Goal: Task Accomplishment & Management: Manage account settings

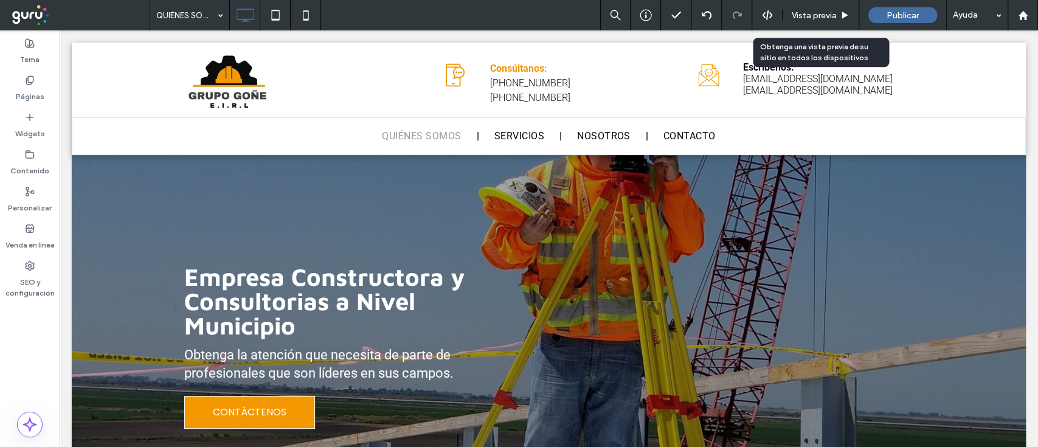
click at [817, 16] on span "Vista previa" at bounding box center [813, 15] width 45 height 10
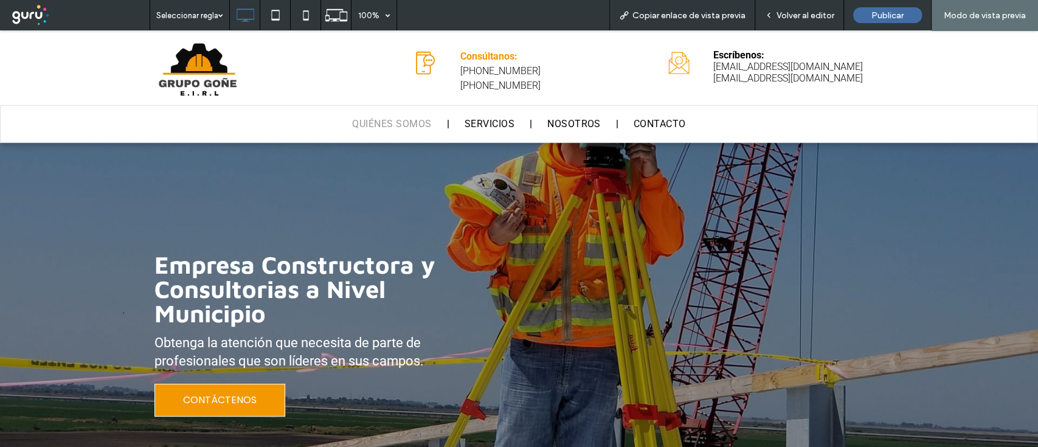
click at [679, 10] on span "Copiar enlace de vista previa" at bounding box center [688, 15] width 113 height 10
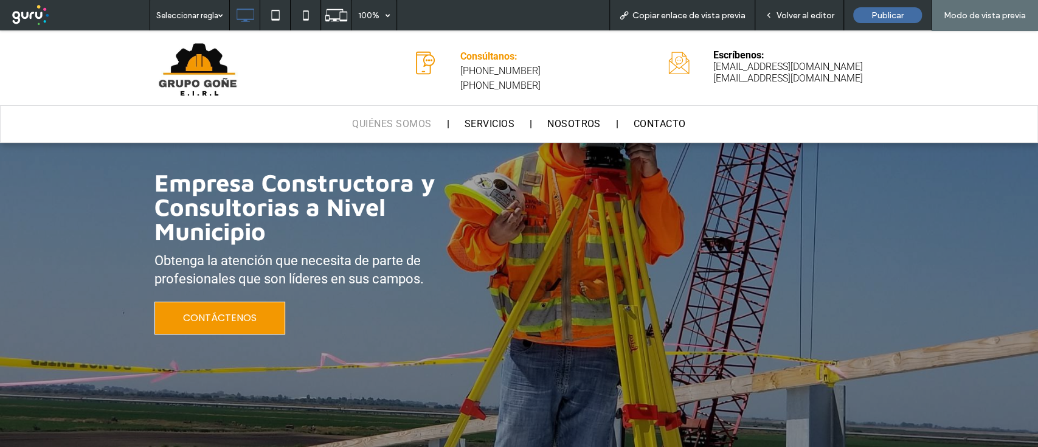
scroll to position [55, 0]
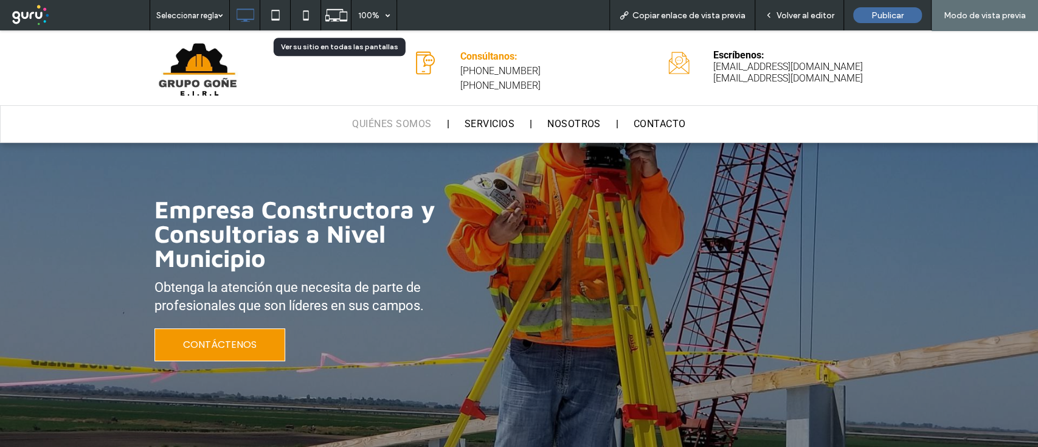
click at [332, 17] on icon at bounding box center [336, 15] width 23 height 23
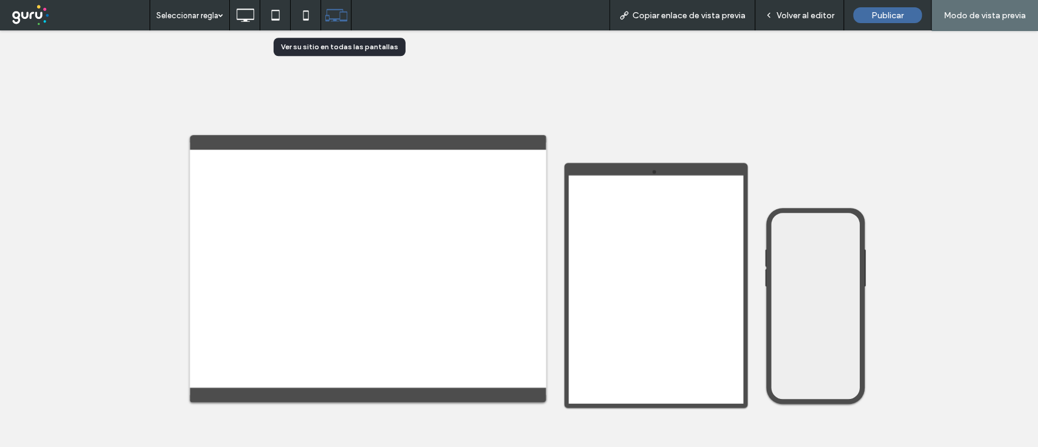
scroll to position [0, 0]
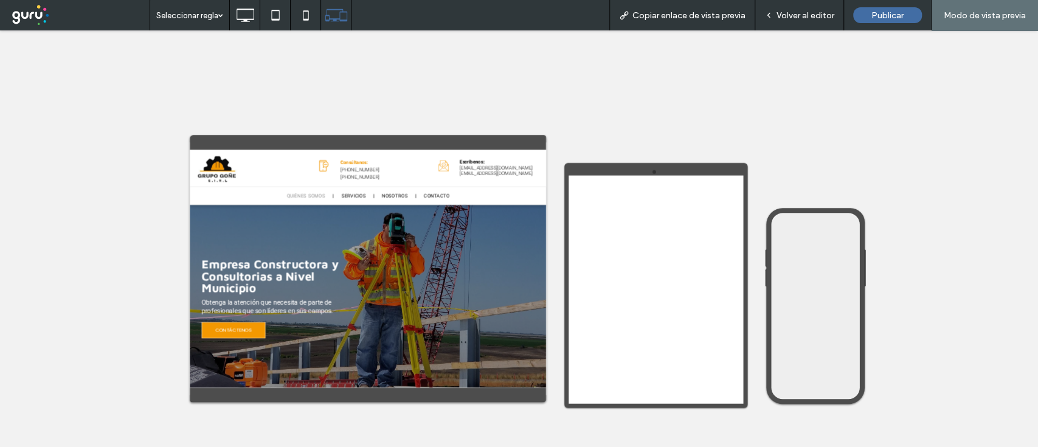
click at [806, 18] on span "Volver al editor" at bounding box center [805, 15] width 58 height 10
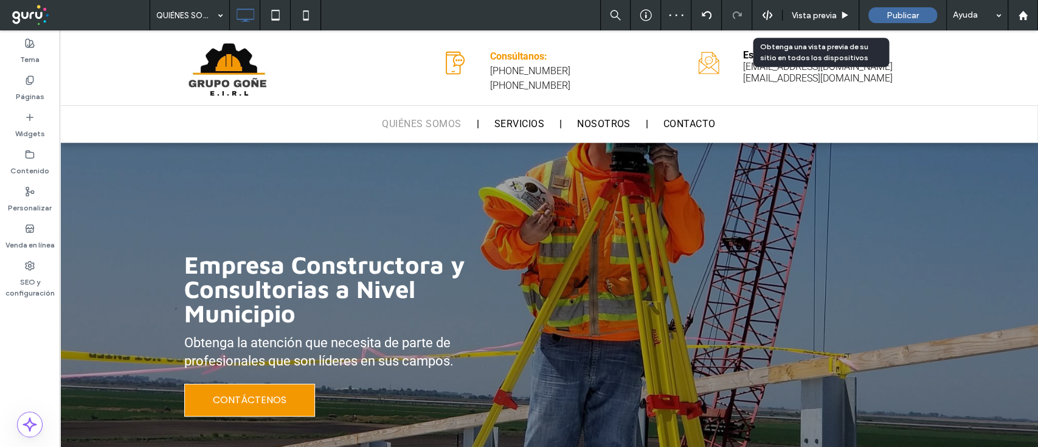
click at [890, 22] on div "Publicar" at bounding box center [902, 15] width 69 height 16
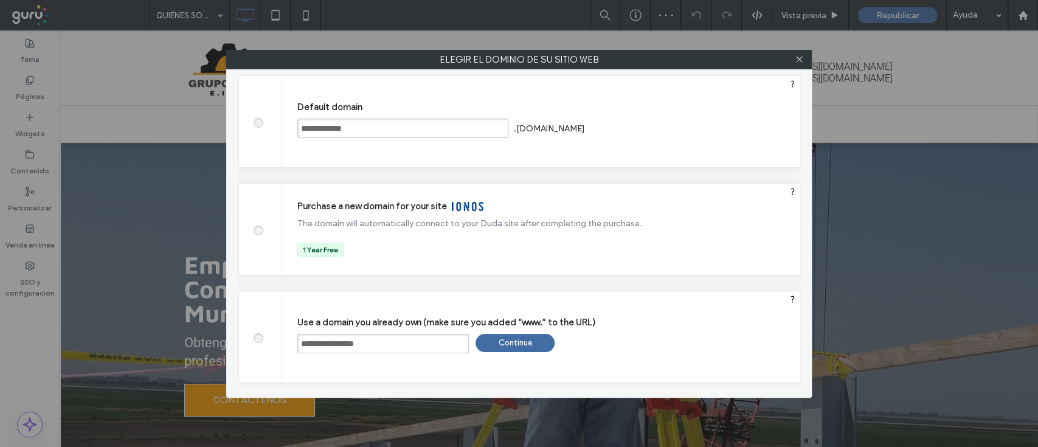
click at [258, 121] on span at bounding box center [258, 121] width 0 height 9
click at [391, 128] on input "**********" at bounding box center [402, 128] width 211 height 19
type input "**********"
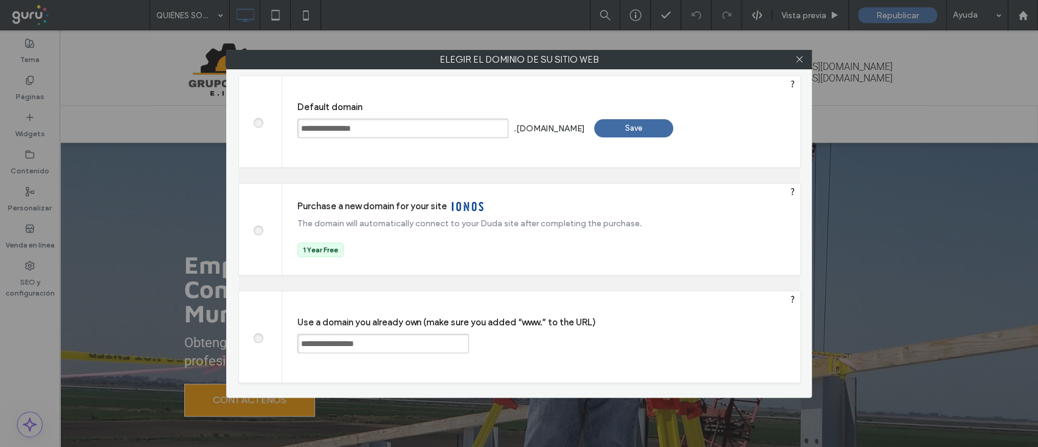
click at [644, 128] on div "Save" at bounding box center [633, 128] width 79 height 18
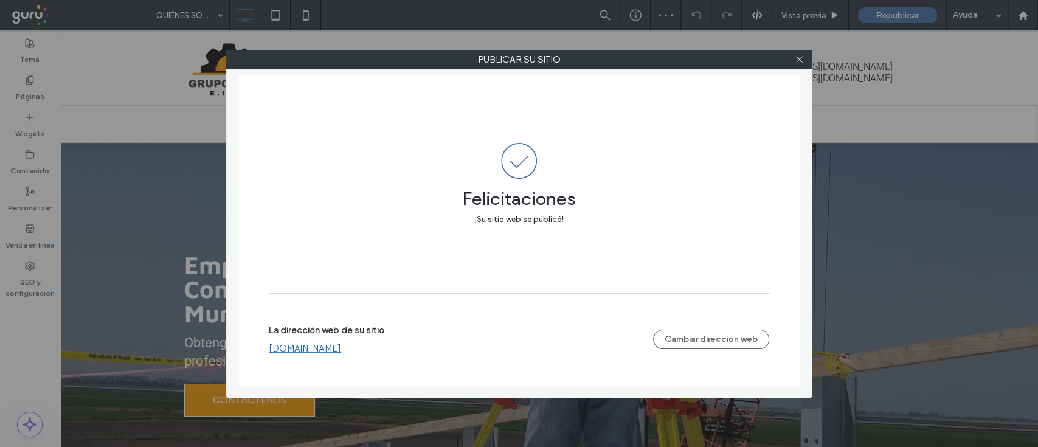
click at [341, 348] on link "grupogoneantiguo.peru.publicar.guru" at bounding box center [305, 348] width 72 height 11
click at [807, 61] on div at bounding box center [799, 59] width 18 height 18
click at [799, 60] on use at bounding box center [799, 60] width 6 height 6
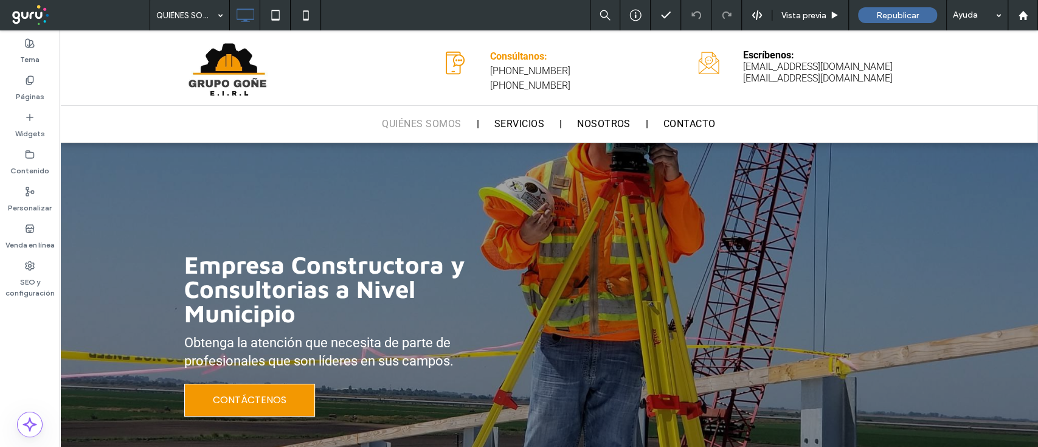
click at [993, 18] on div "Ayuda" at bounding box center [976, 15] width 61 height 30
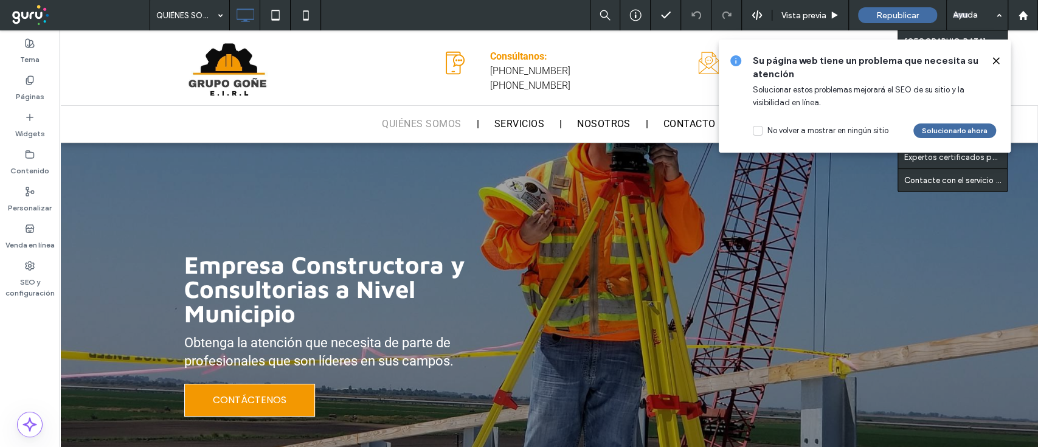
click at [994, 58] on icon at bounding box center [996, 61] width 10 height 10
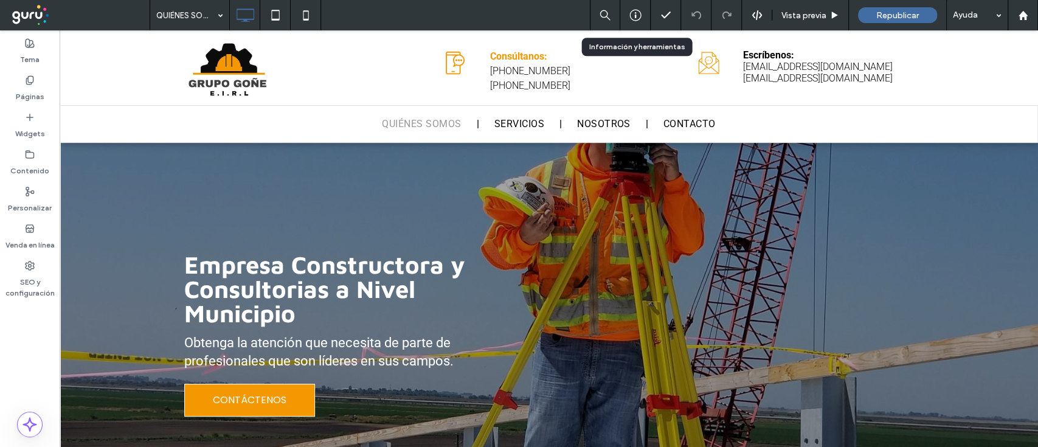
click at [637, 15] on icon at bounding box center [635, 15] width 12 height 12
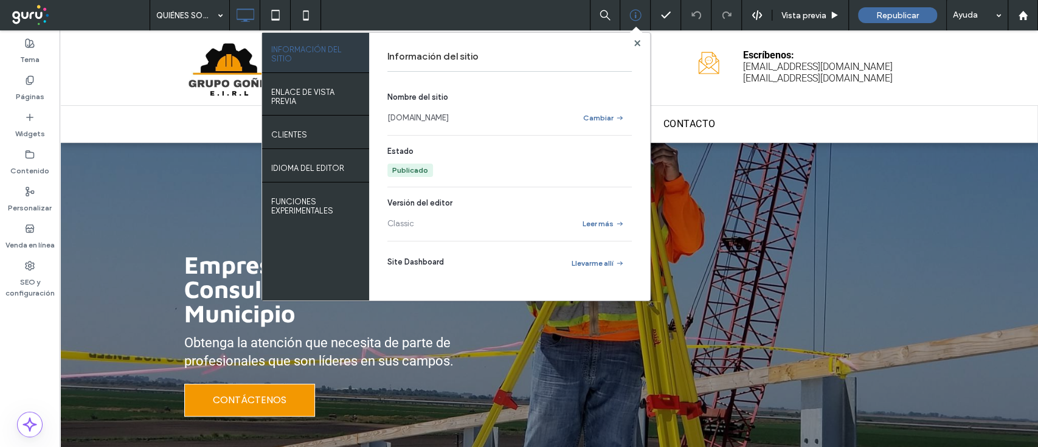
click at [413, 166] on div "Publicado" at bounding box center [410, 170] width 36 height 11
click at [635, 37] on div "Información del sitio Nombre del sitio grupogoneantiguo.peru.publicar.guru Camb…" at bounding box center [509, 166] width 281 height 267
click at [636, 45] on icon at bounding box center [637, 43] width 6 height 6
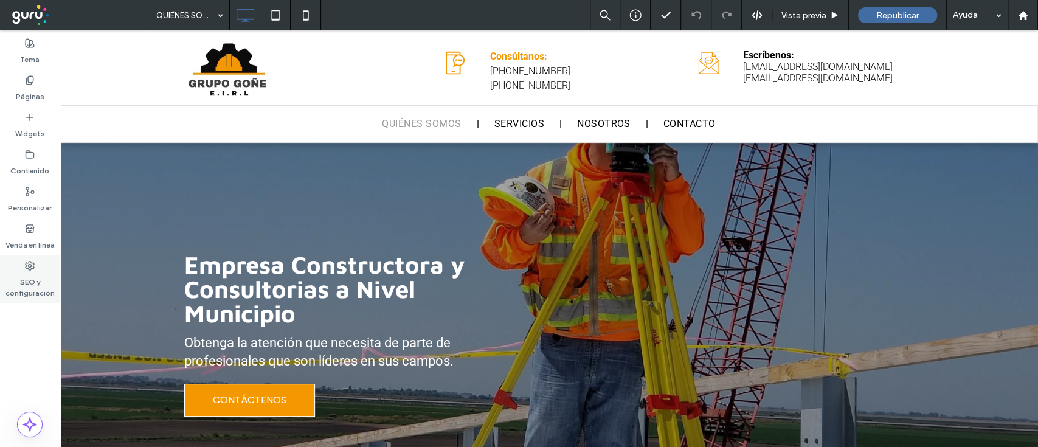
click at [32, 282] on label "SEO y configuración" at bounding box center [30, 284] width 60 height 28
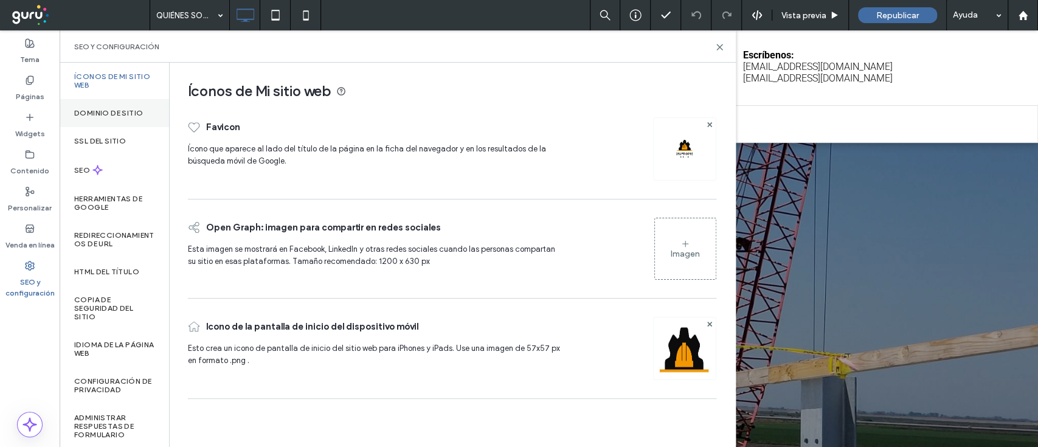
click at [134, 119] on div "Dominio de sitio" at bounding box center [114, 113] width 109 height 28
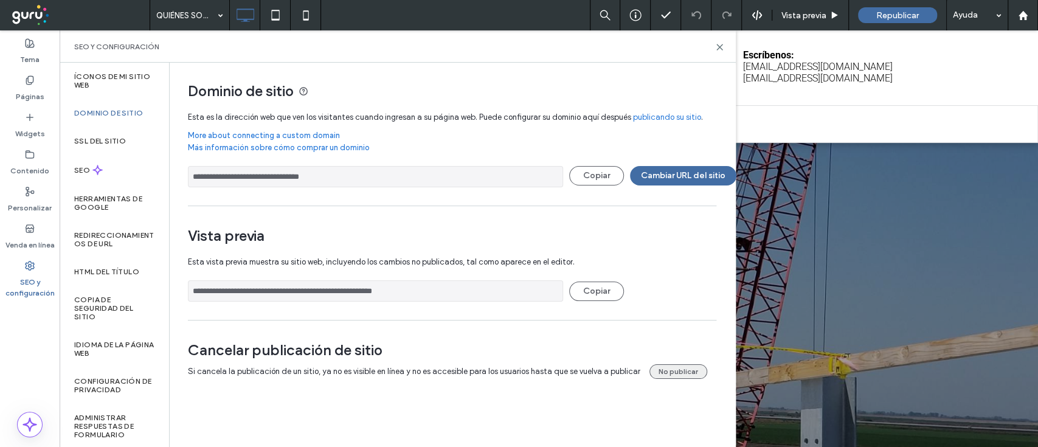
click at [683, 374] on button "No publicar" at bounding box center [678, 371] width 58 height 15
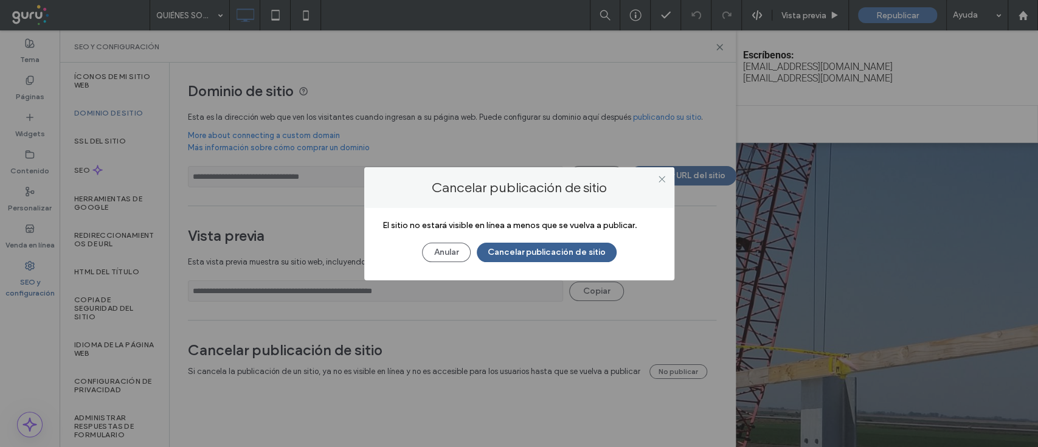
click at [546, 255] on button "Cancelar publicación de sitio" at bounding box center [547, 252] width 140 height 19
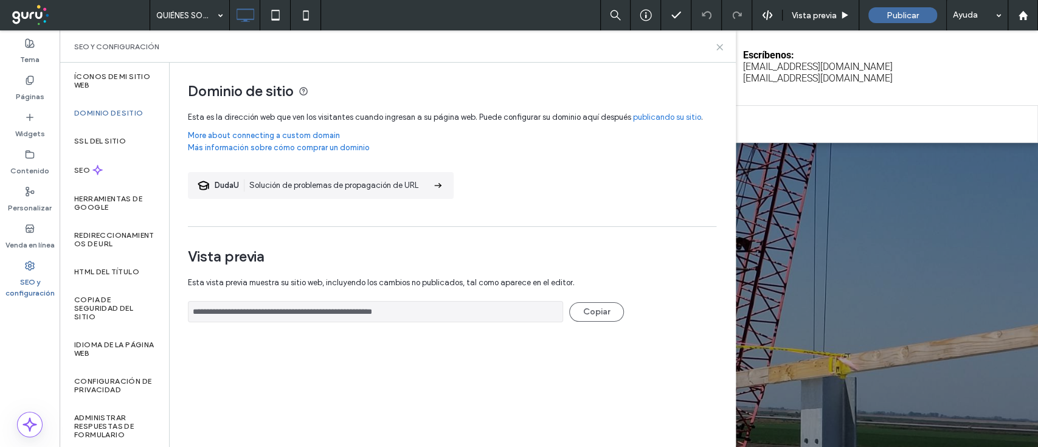
click at [720, 48] on icon at bounding box center [719, 47] width 9 height 9
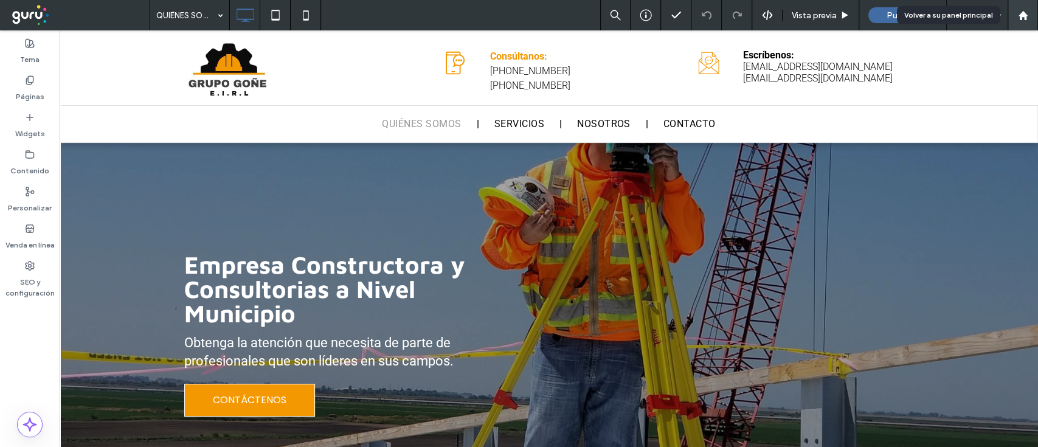
click at [1021, 16] on use at bounding box center [1022, 14] width 9 height 9
